Goal: Check status: Check status

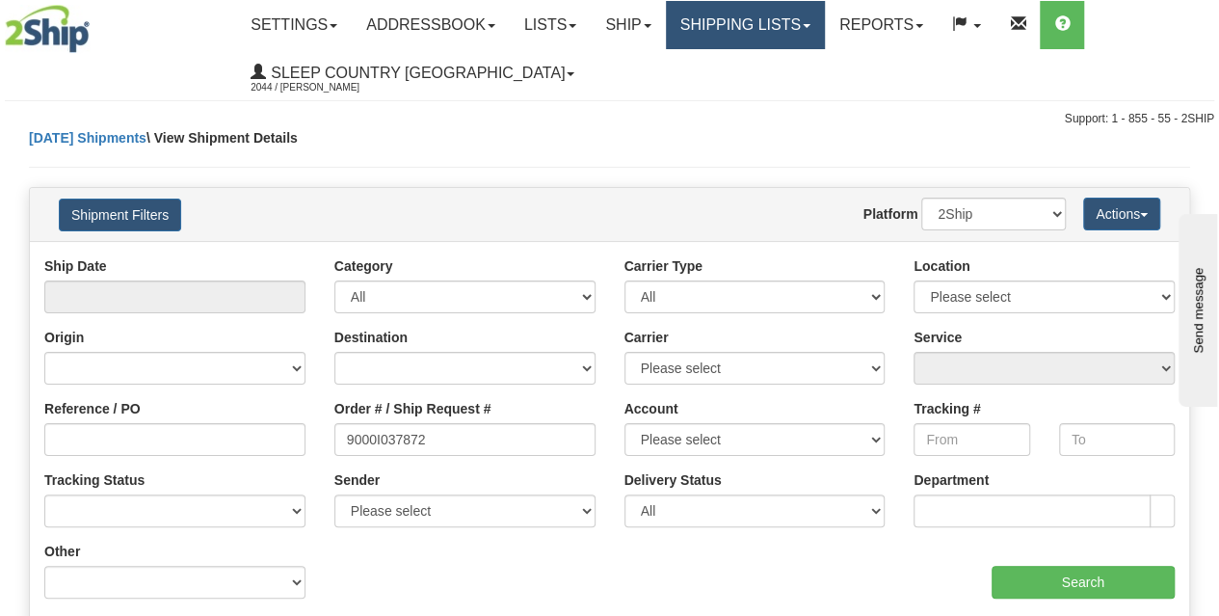
click at [773, 30] on link "Shipping lists" at bounding box center [745, 25] width 159 height 48
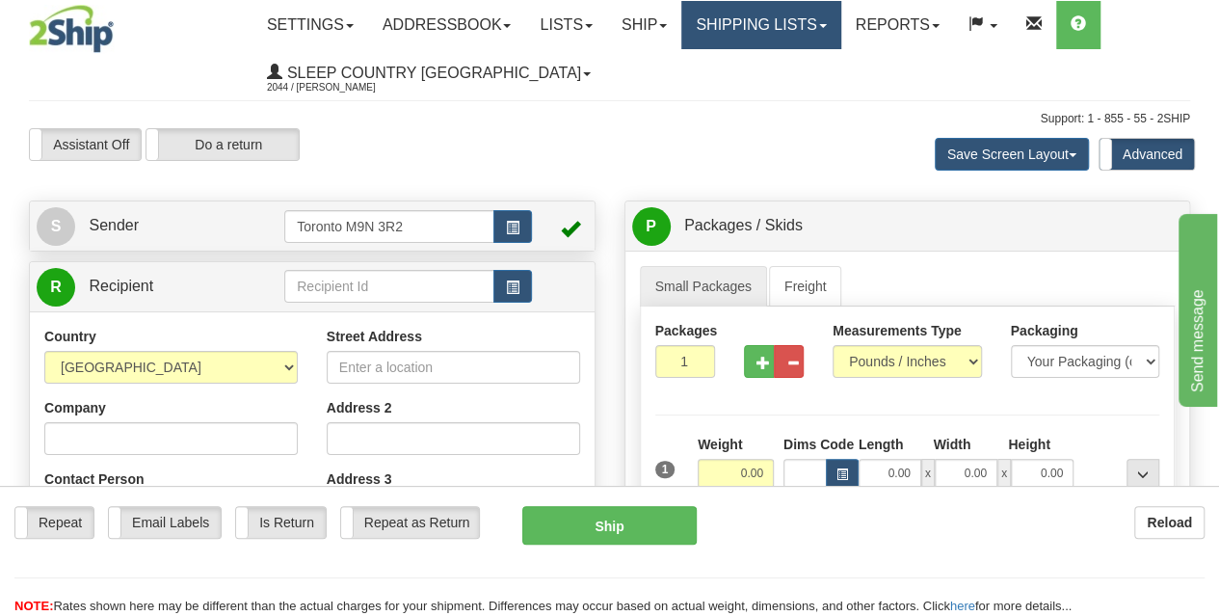
click at [773, 38] on link "Shipping lists" at bounding box center [760, 25] width 159 height 48
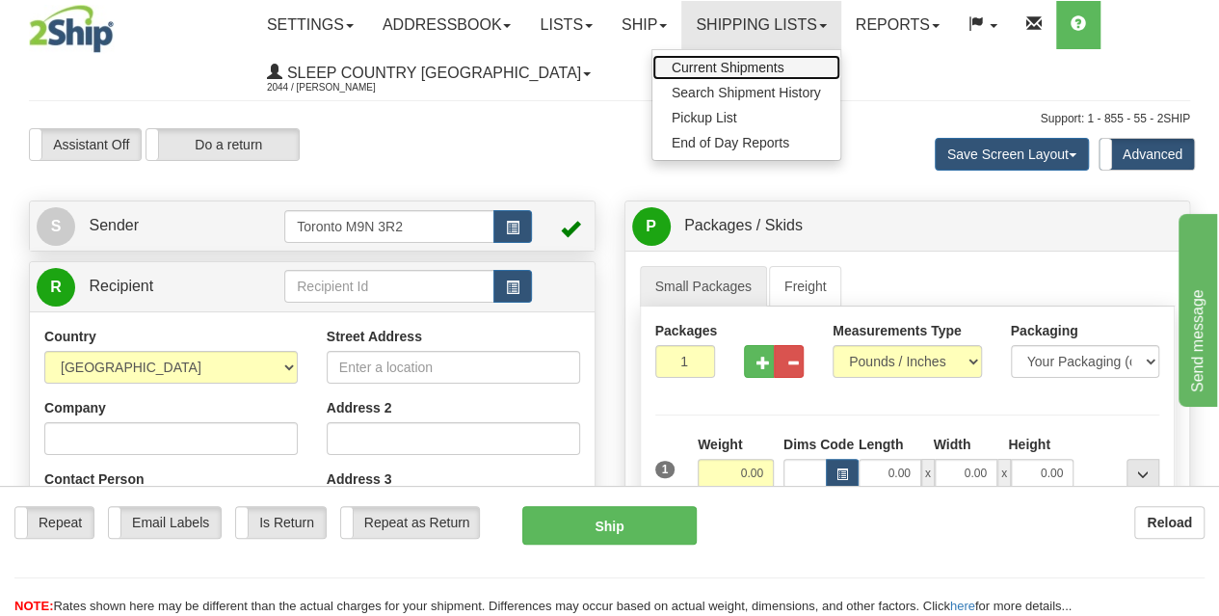
click at [759, 64] on span "Current Shipments" at bounding box center [728, 67] width 113 height 15
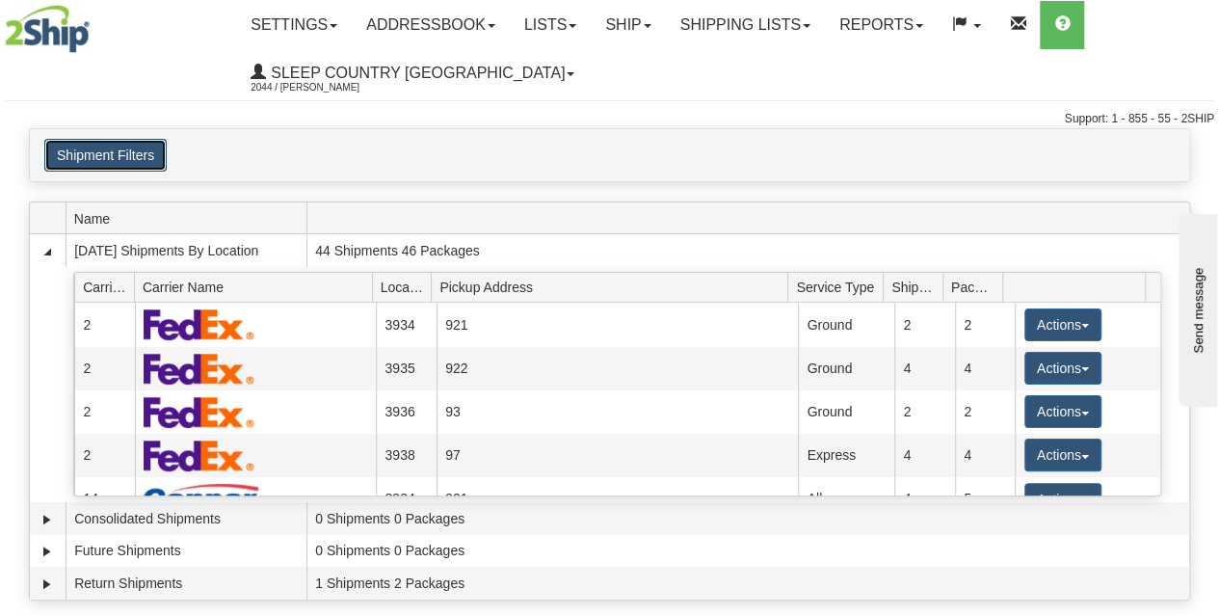
click at [144, 145] on button "Shipment Filters" at bounding box center [105, 155] width 122 height 33
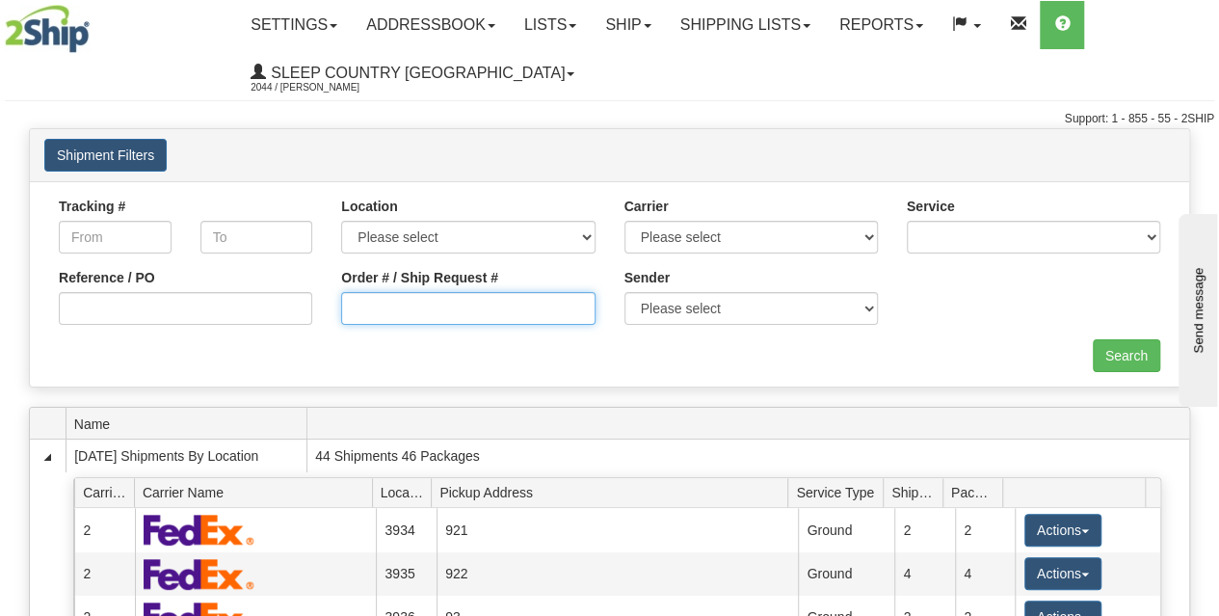
click at [404, 309] on input "Order # / Ship Request #" at bounding box center [467, 308] width 253 height 33
paste input "9000I037872"
type input "9000I037872"
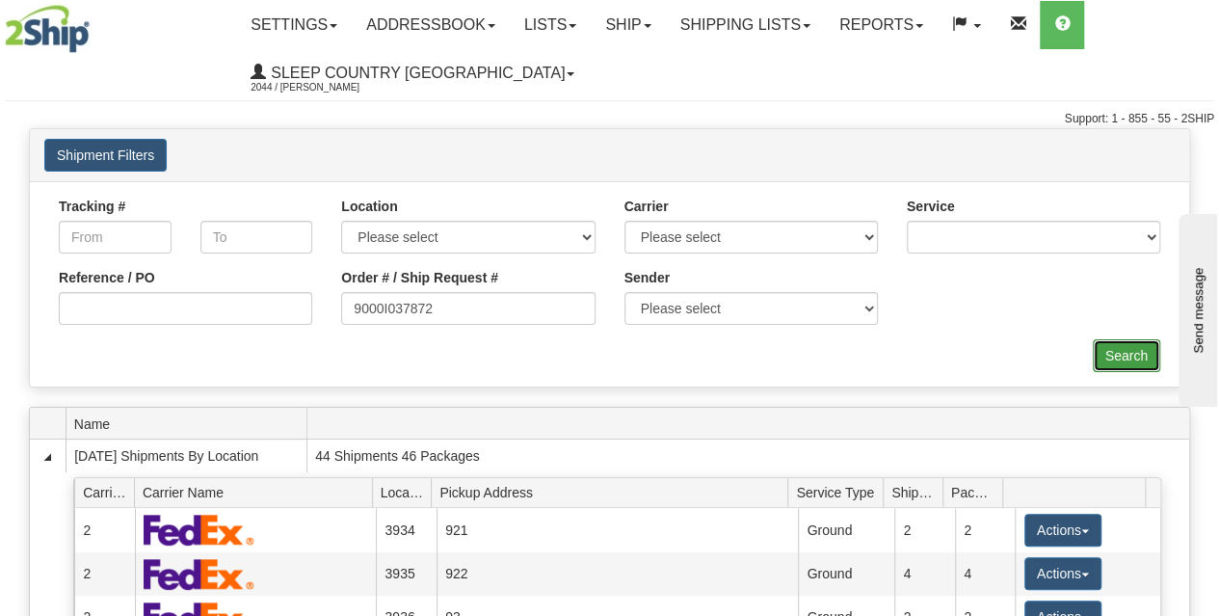
click at [1115, 365] on input "Search" at bounding box center [1126, 355] width 67 height 33
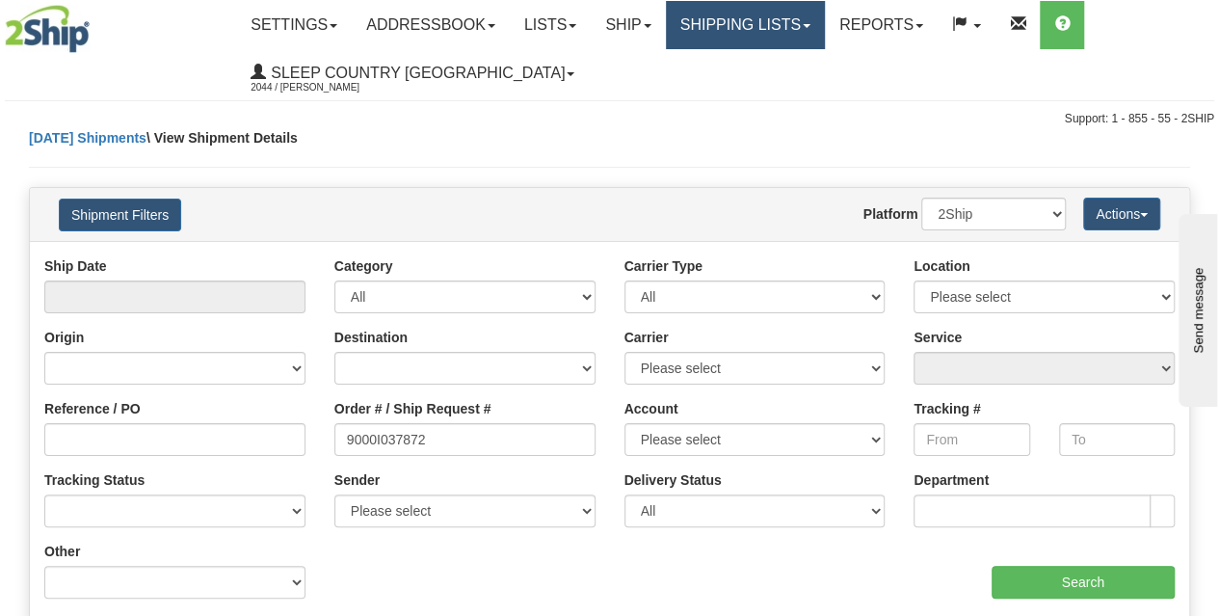
click at [781, 28] on link "Shipping lists" at bounding box center [745, 25] width 159 height 48
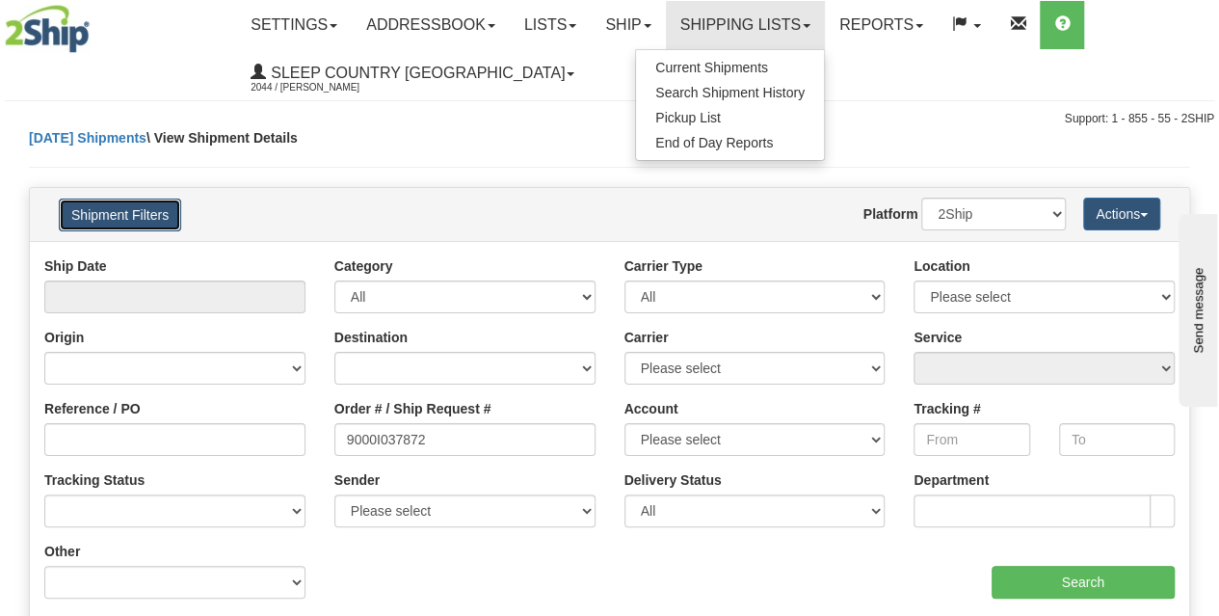
click at [143, 210] on button "Shipment Filters" at bounding box center [120, 215] width 122 height 33
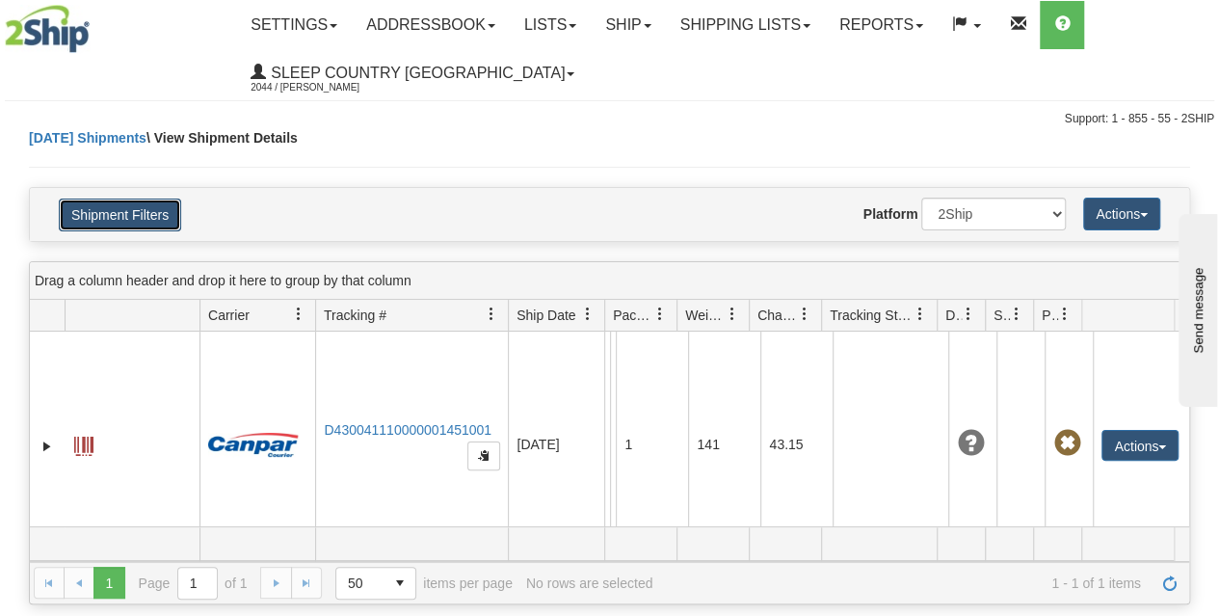
click at [145, 218] on button "Shipment Filters" at bounding box center [120, 215] width 122 height 33
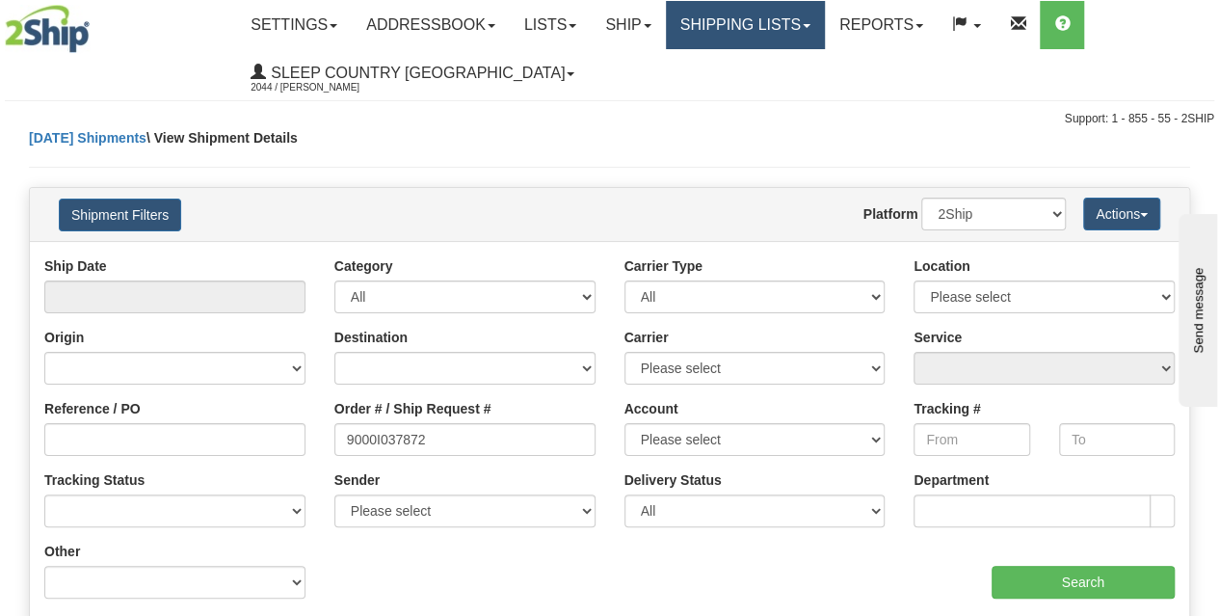
click at [786, 14] on link "Shipping lists" at bounding box center [745, 25] width 159 height 48
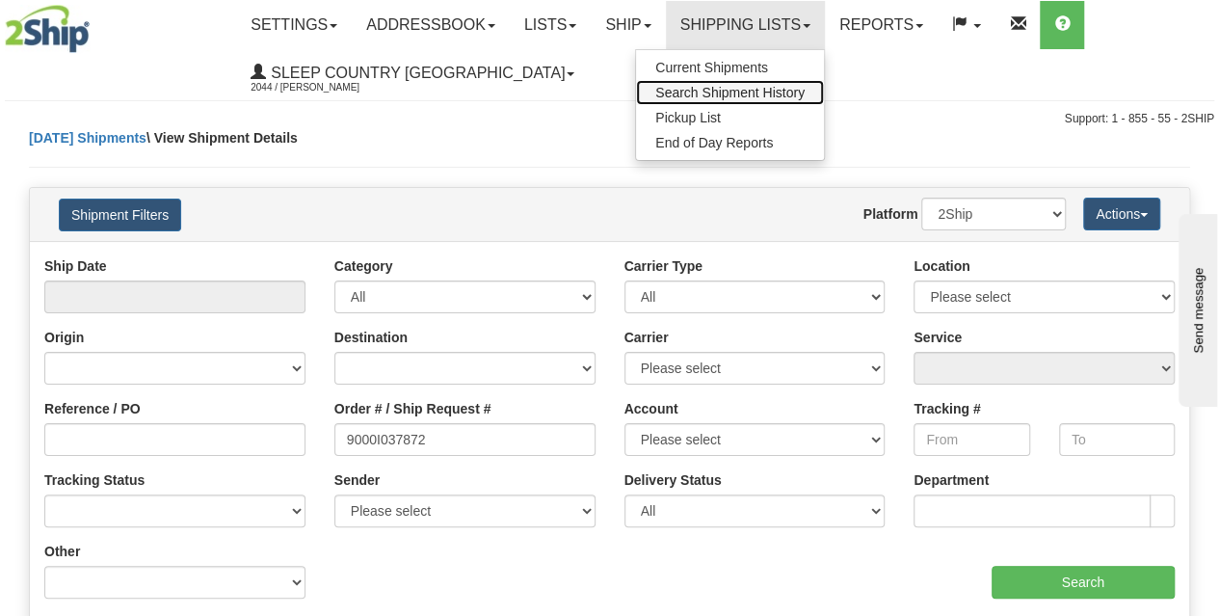
click at [768, 91] on span "Search Shipment History" at bounding box center [729, 92] width 149 height 15
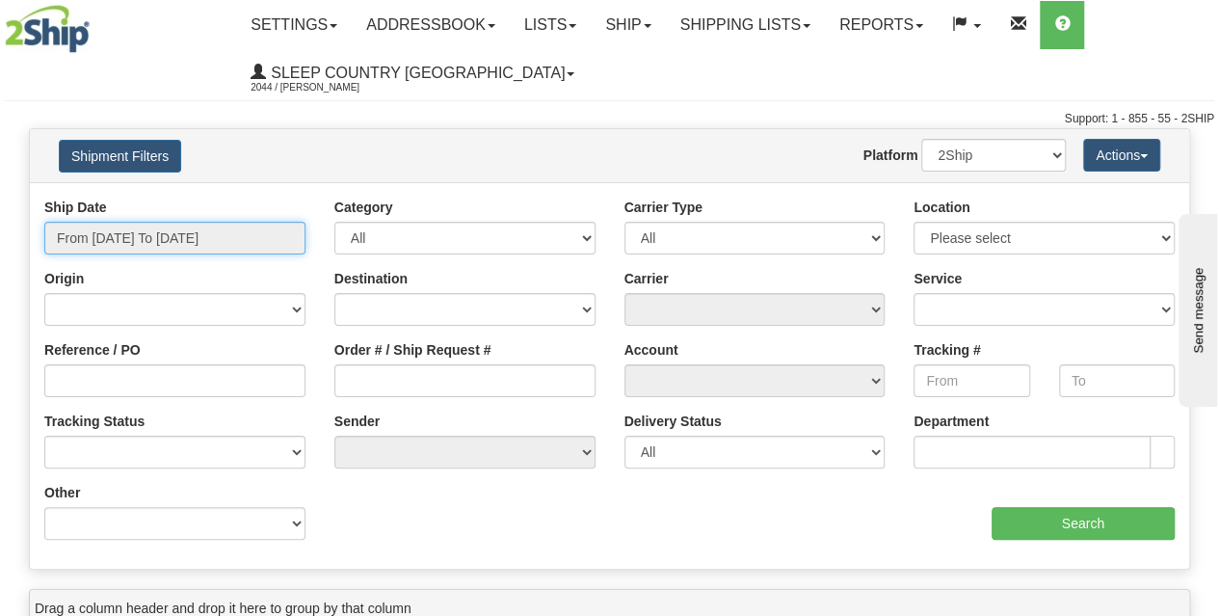
click at [135, 244] on input "From [DATE] To [DATE]" at bounding box center [174, 238] width 261 height 33
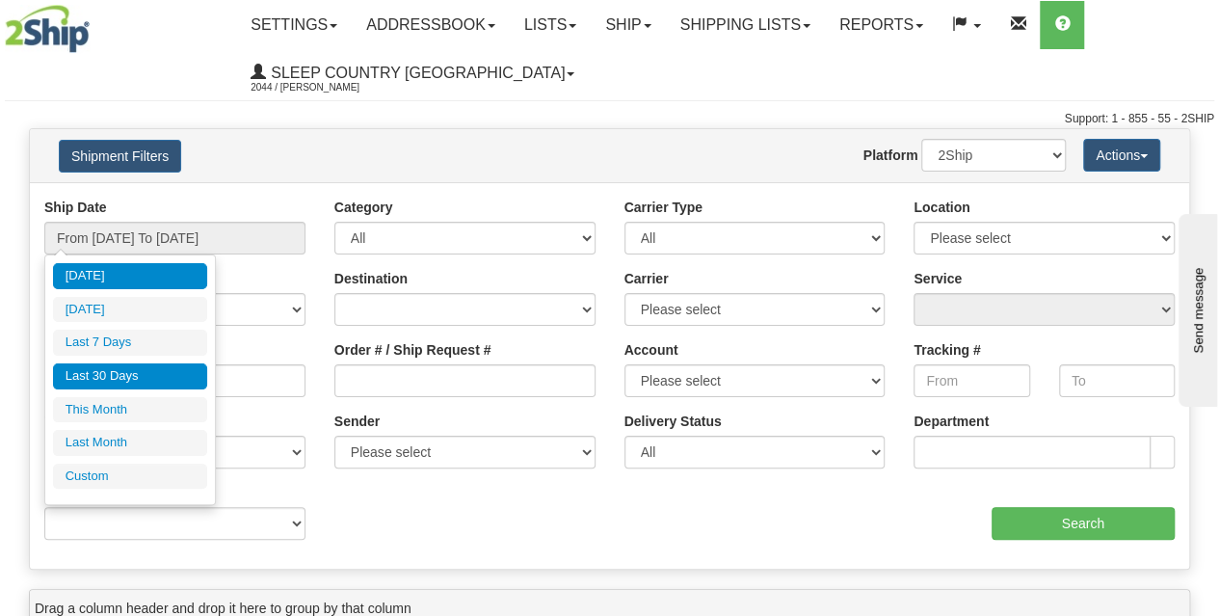
click at [150, 369] on li "Last 30 Days" at bounding box center [130, 376] width 154 height 26
type input "From [DATE] To [DATE]"
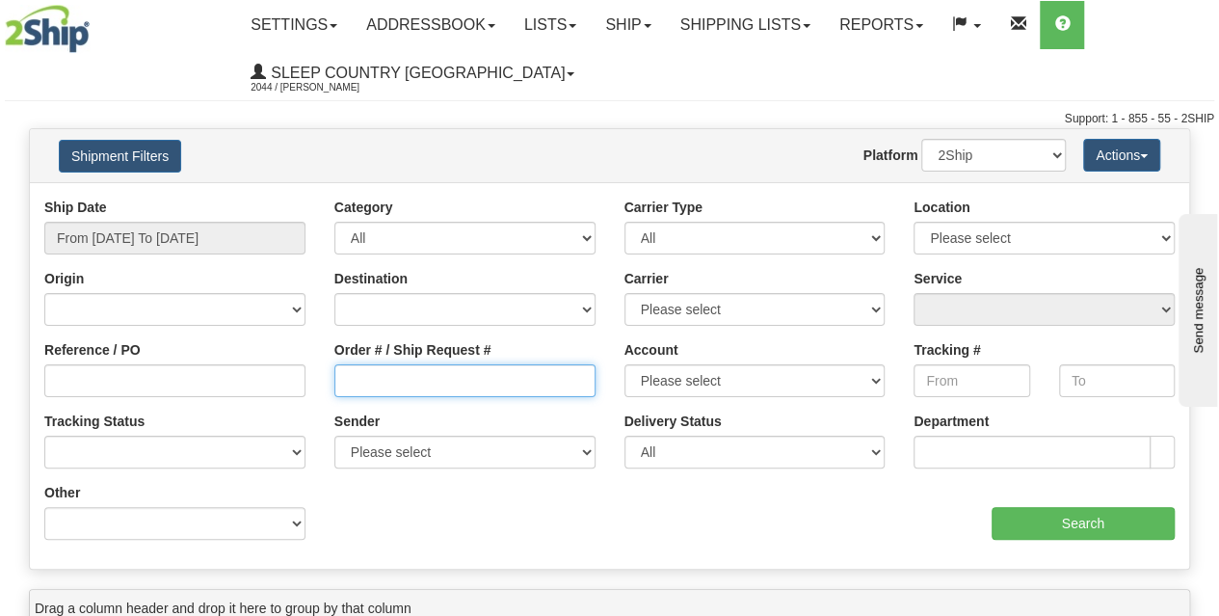
click at [399, 375] on input "Order # / Ship Request #" at bounding box center [464, 380] width 261 height 33
paste input "9000I037872"
type input "9000I037872"
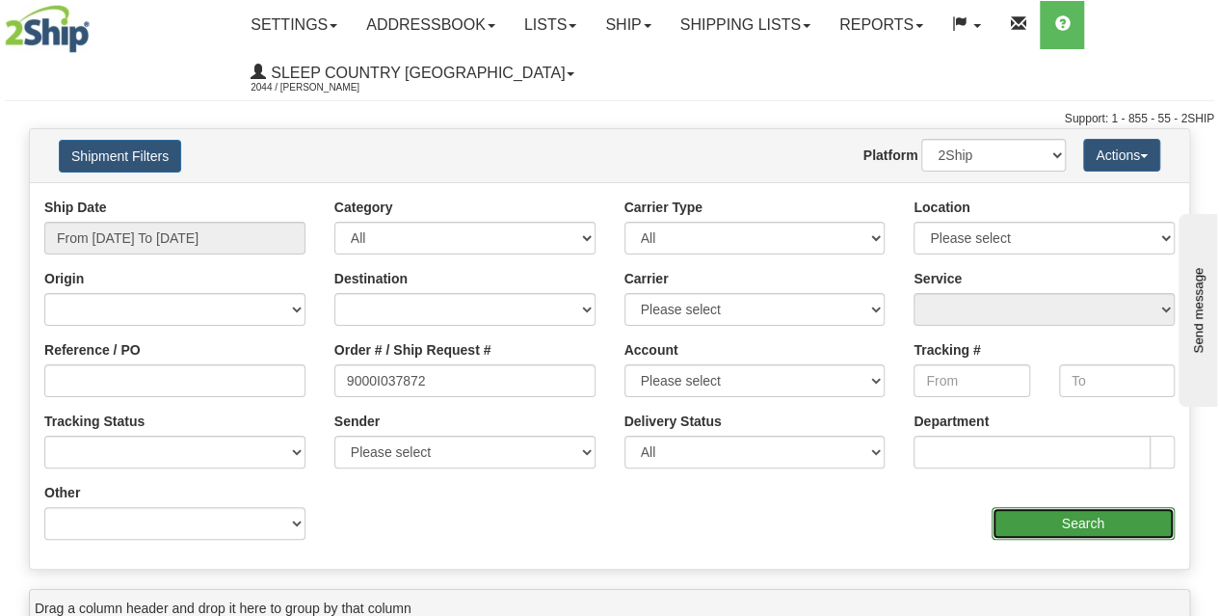
click at [1043, 519] on input "Search" at bounding box center [1084, 523] width 184 height 33
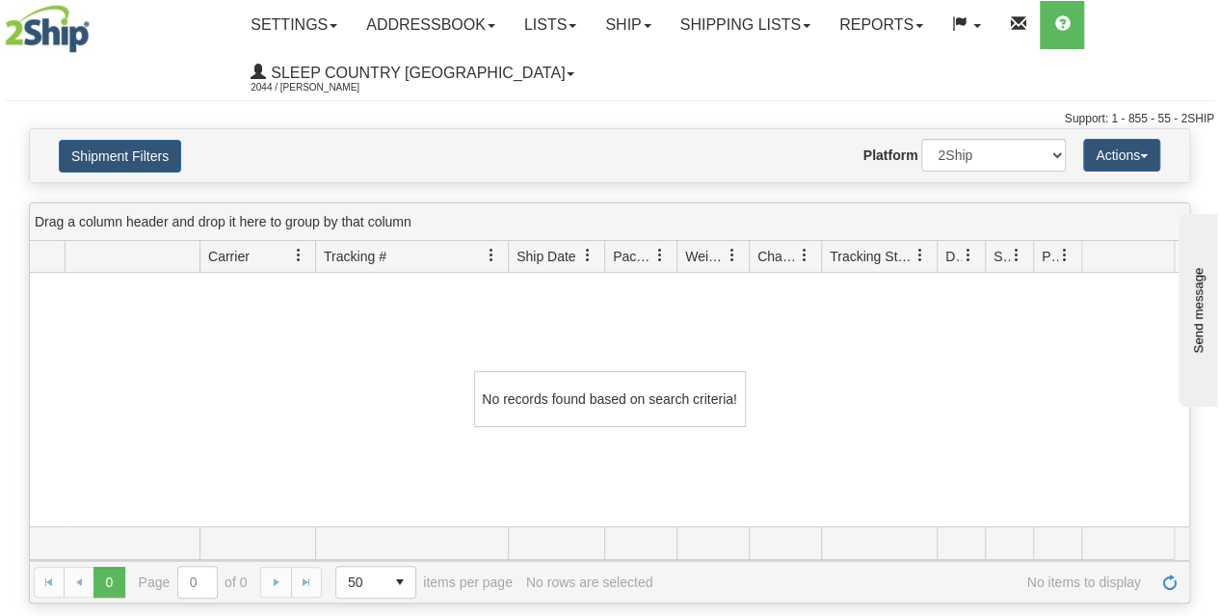
click at [380, 437] on div "No records found based on search criteria!" at bounding box center [609, 399] width 1159 height 253
click at [749, 38] on link "Shipping lists" at bounding box center [745, 25] width 159 height 48
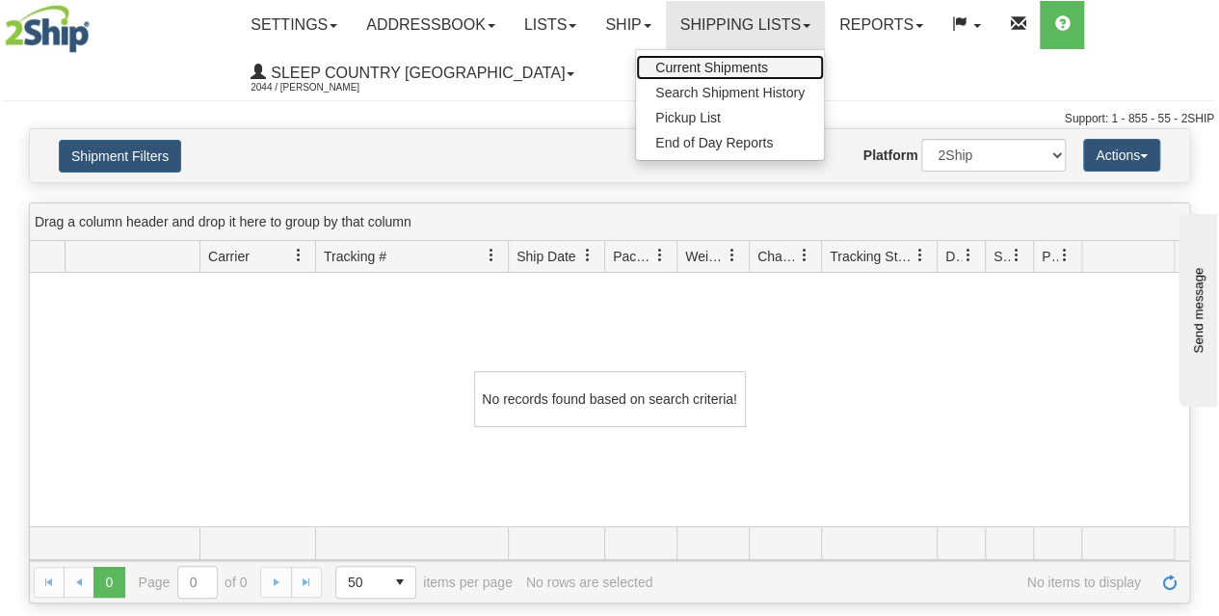
click at [740, 66] on span "Current Shipments" at bounding box center [711, 67] width 113 height 15
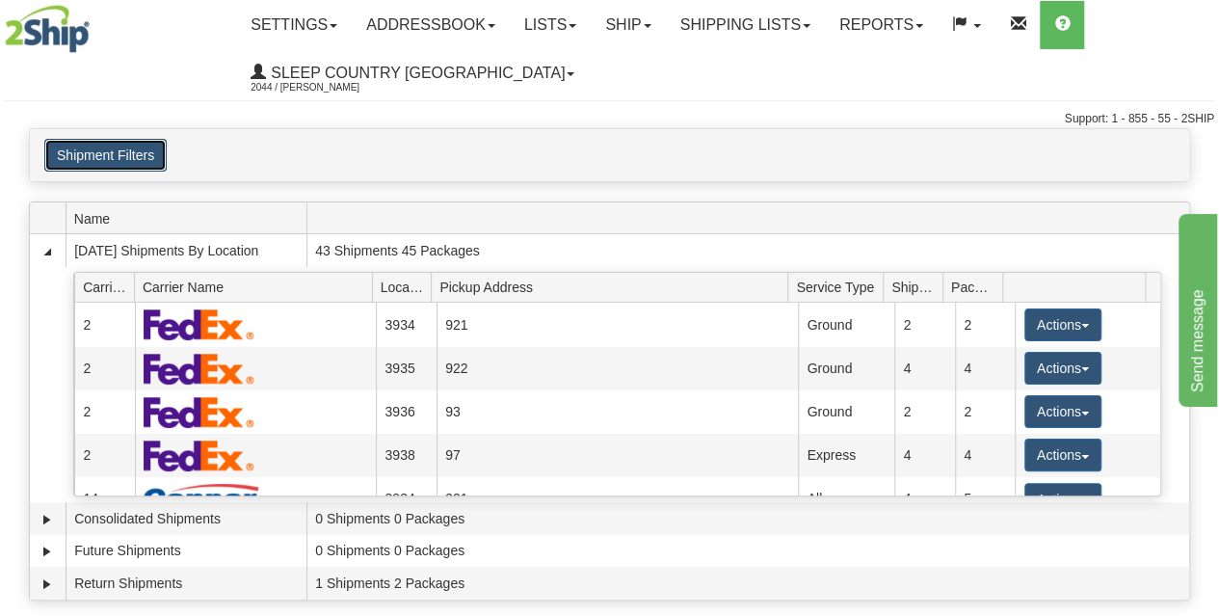
click at [133, 151] on button "Shipment Filters" at bounding box center [105, 155] width 122 height 33
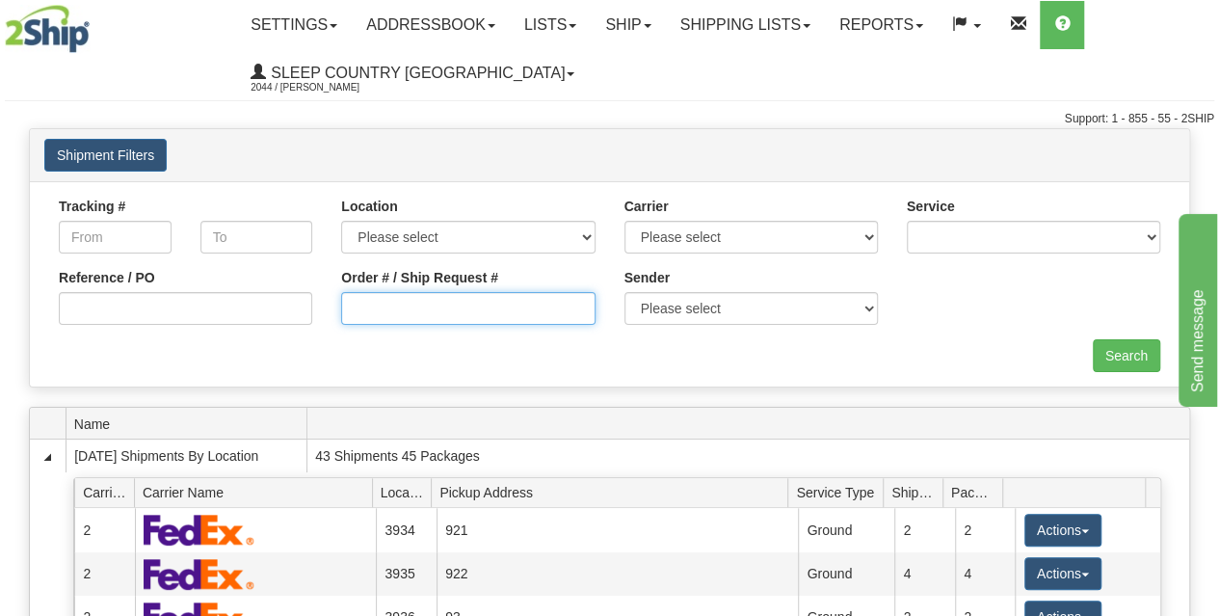
click at [521, 313] on input "Order # / Ship Request #" at bounding box center [467, 308] width 253 height 33
paste input "9000I037872"
type input "9000I037872"
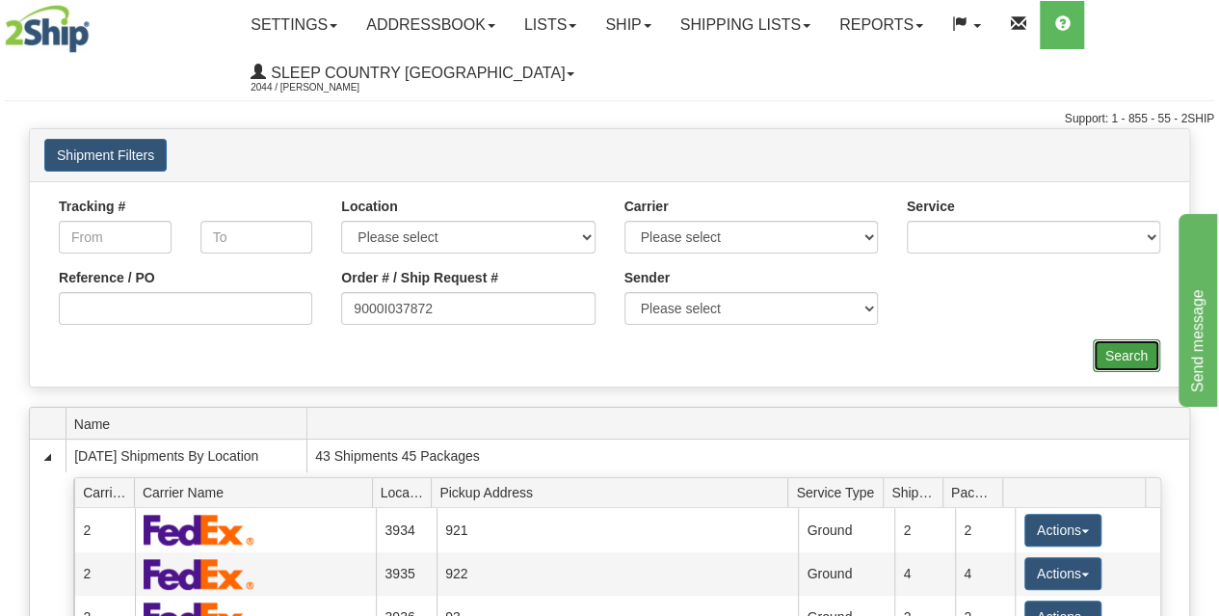
click at [1131, 357] on input "Search" at bounding box center [1126, 355] width 67 height 33
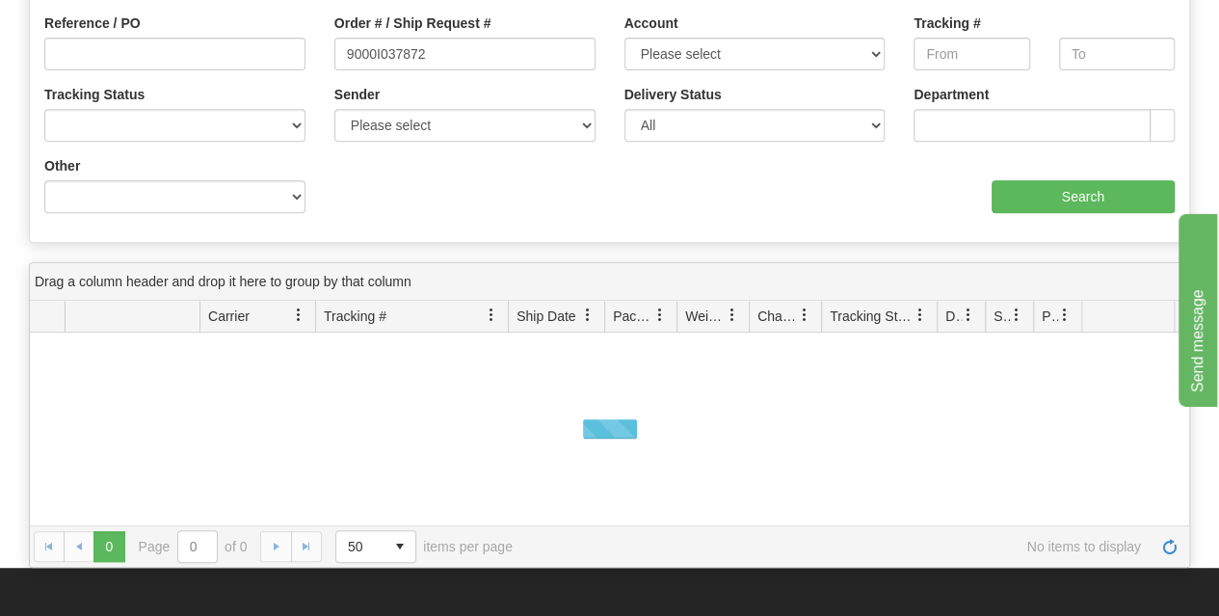
scroll to position [482, 0]
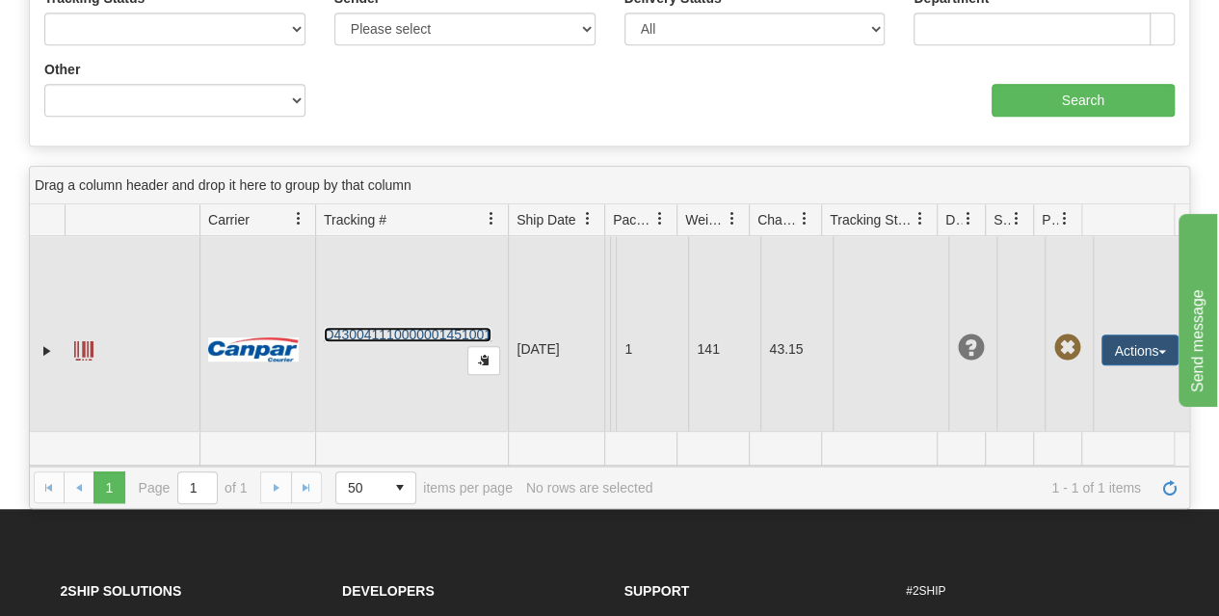
click at [392, 327] on link "D430041110000001451001" at bounding box center [408, 334] width 168 height 15
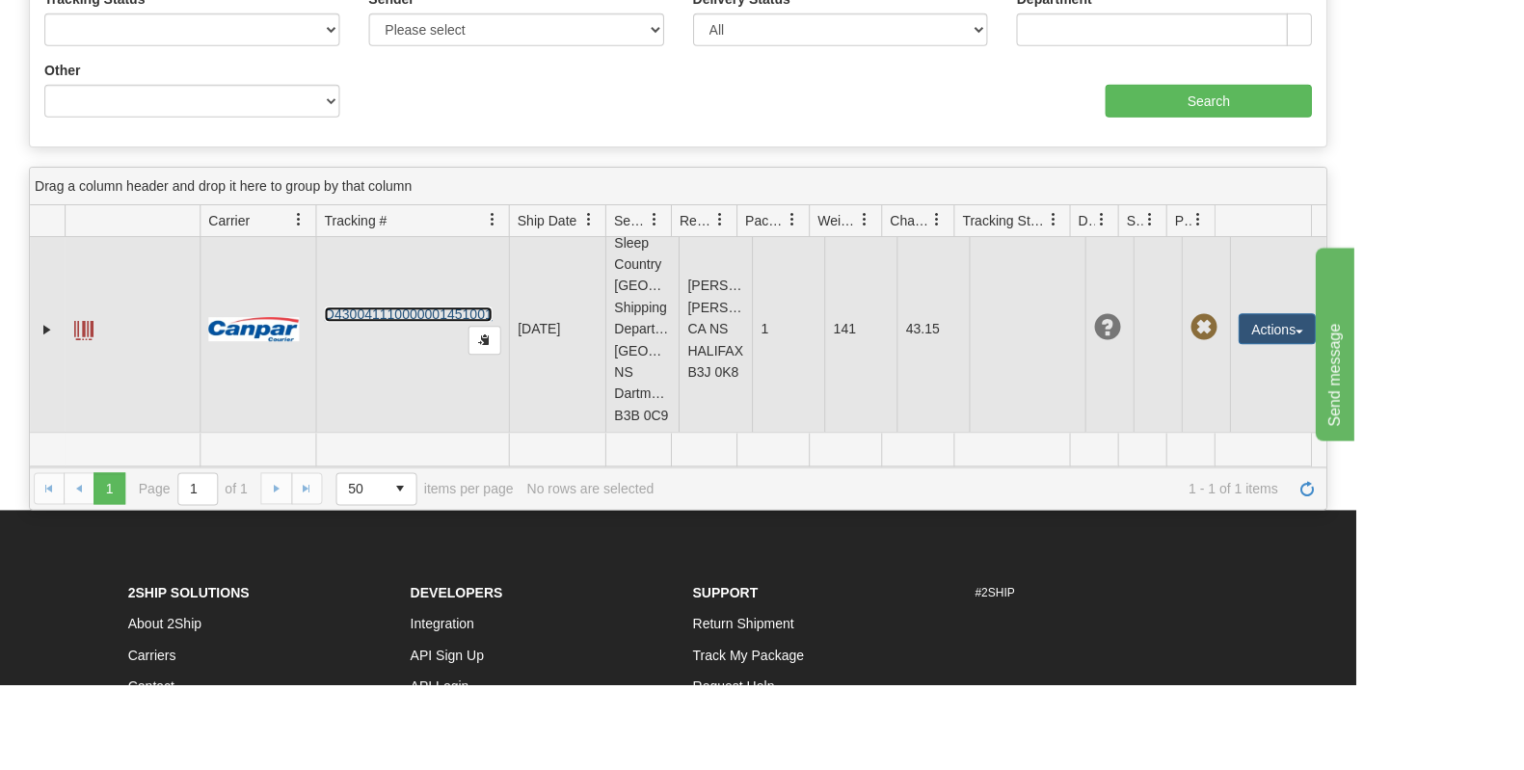
scroll to position [0, 0]
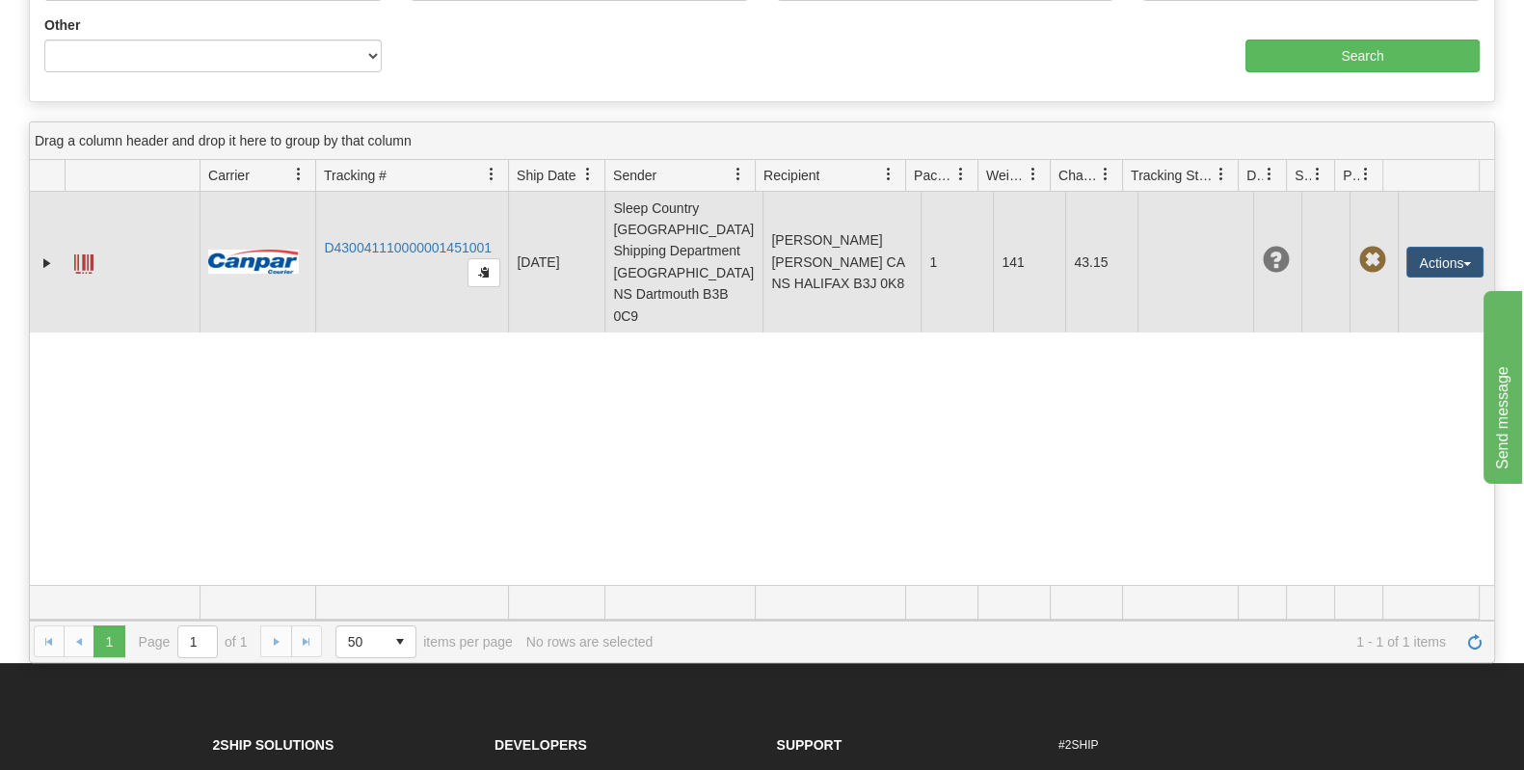
drag, startPoint x: 993, startPoint y: 438, endPoint x: 996, endPoint y: 243, distance: 195.7
click at [993, 438] on div "31540341 2044 D430041110000001451001 [DATE] [DATE] 08:32:44 AM Sleep Country [G…" at bounding box center [762, 388] width 1464 height 393
